Goal: Ask a question

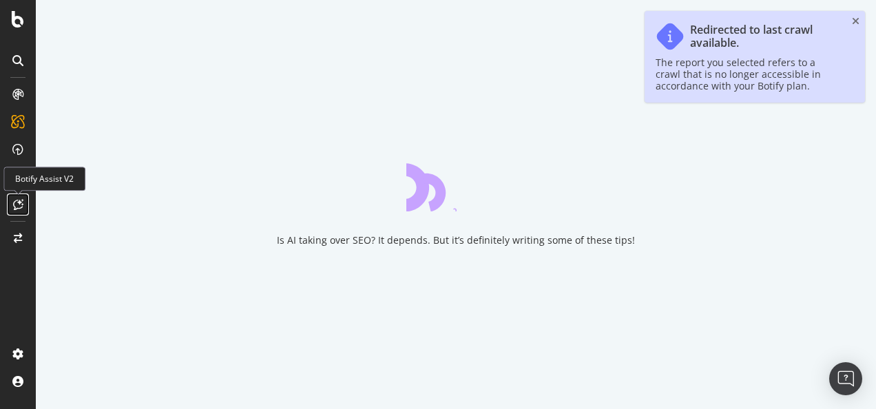
click at [18, 206] on icon at bounding box center [18, 204] width 10 height 11
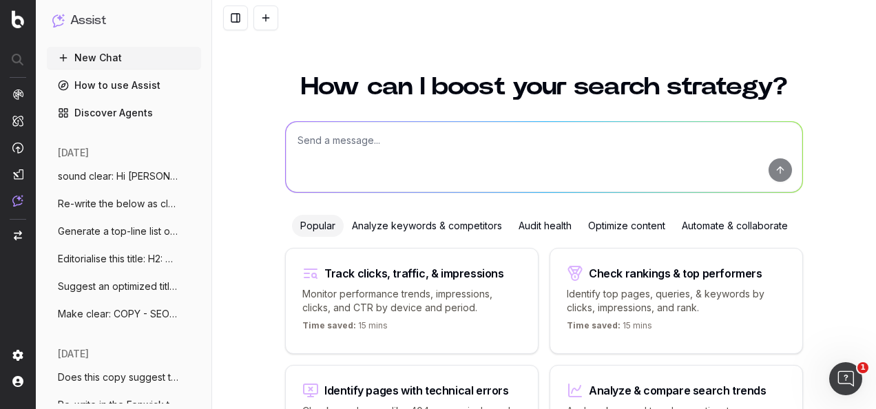
click at [408, 138] on textarea at bounding box center [544, 157] width 516 height 70
paste textarea "Online only, shop over £1,000 worth of beauty surprises for just £250. And for …"
type textarea "make shorter and clear: Online only, shop over £1,000 worth of beauty surprises…"
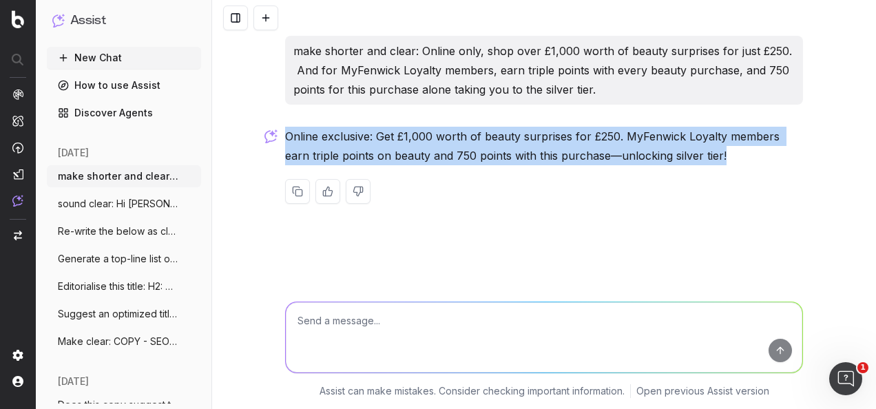
drag, startPoint x: 705, startPoint y: 152, endPoint x: 286, endPoint y: 140, distance: 419.4
click at [286, 140] on p "Online exclusive: Get £1,000 worth of beauty surprises for £250. MyFenwick Loya…" at bounding box center [544, 146] width 518 height 39
drag, startPoint x: 286, startPoint y: 140, endPoint x: 328, endPoint y: 143, distance: 42.1
copy p "Online exclusive: Get £1,000 worth of beauty surprises for £250. MyFenwick Loya…"
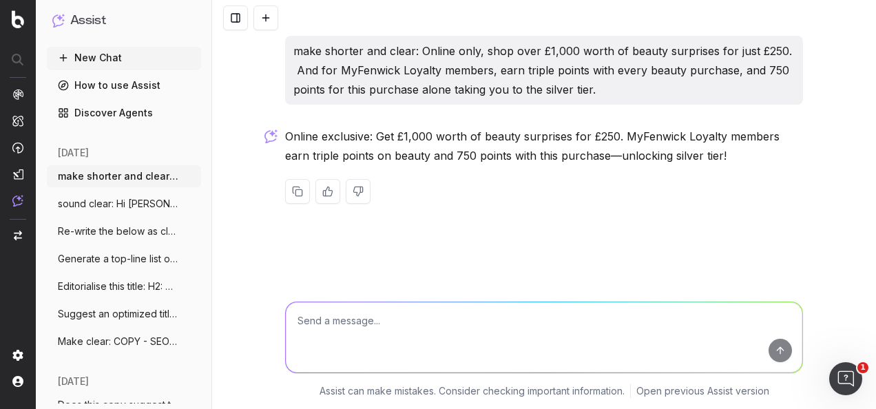
click at [436, 328] on textarea at bounding box center [544, 337] width 516 height 70
type textarea "online exclusive - what does this phrase literally mean?"
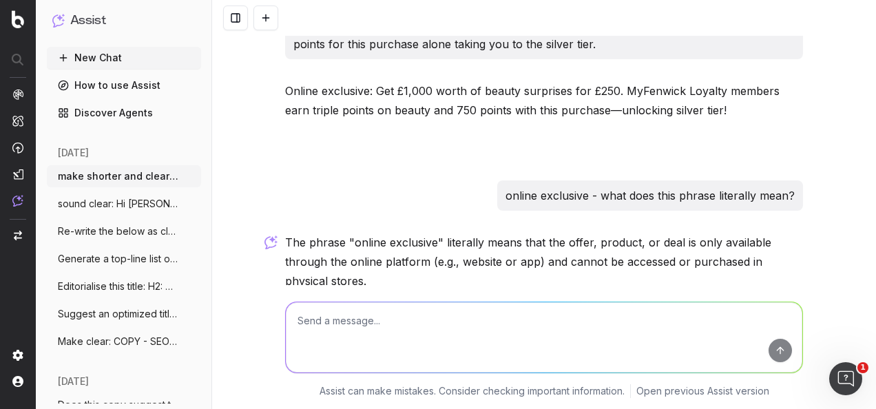
scroll to position [112, 0]
